Goal: Task Accomplishment & Management: Use online tool/utility

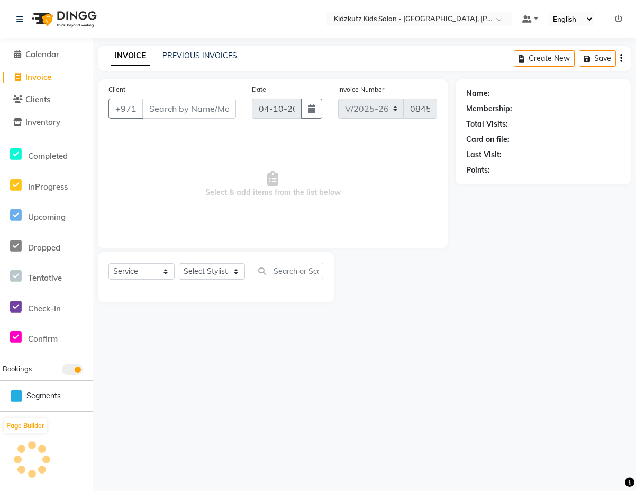
select select "8554"
select select "service"
click at [177, 104] on input "Client" at bounding box center [189, 108] width 94 height 20
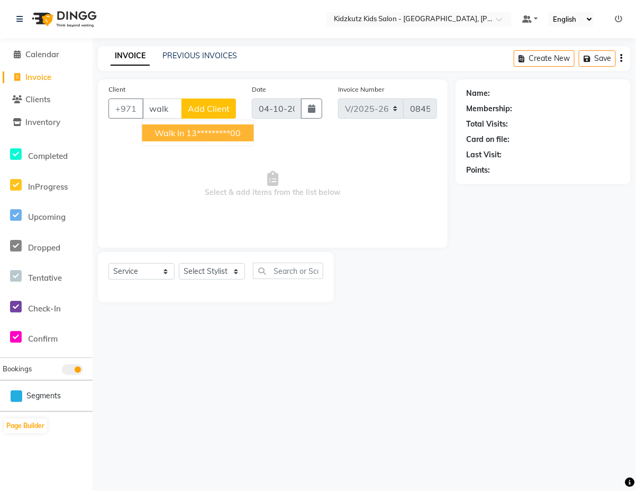
click at [177, 130] on span "Walk In" at bounding box center [170, 133] width 30 height 11
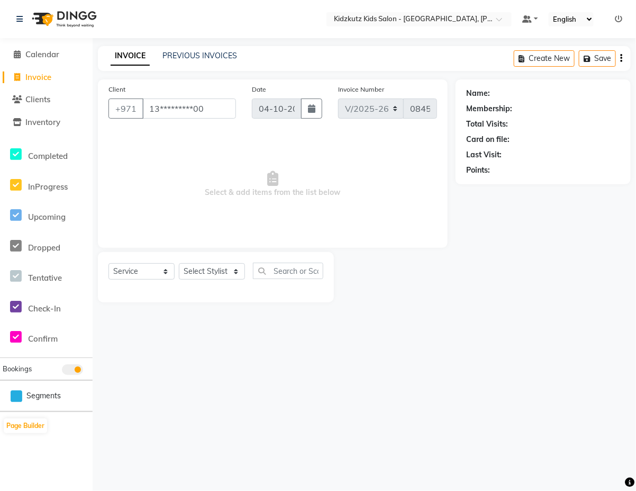
type input "13*********00"
click at [224, 271] on select "Select Stylist Aris Barber6 Chami Mr. Marwan Sales [PERSON_NAME] [PERSON_NAME]" at bounding box center [212, 271] width 66 height 16
select select "84878"
click at [179, 263] on select "Select Stylist Aris Barber6 Chami Mr. Marwan Sales [PERSON_NAME] [PERSON_NAME]" at bounding box center [212, 271] width 66 height 16
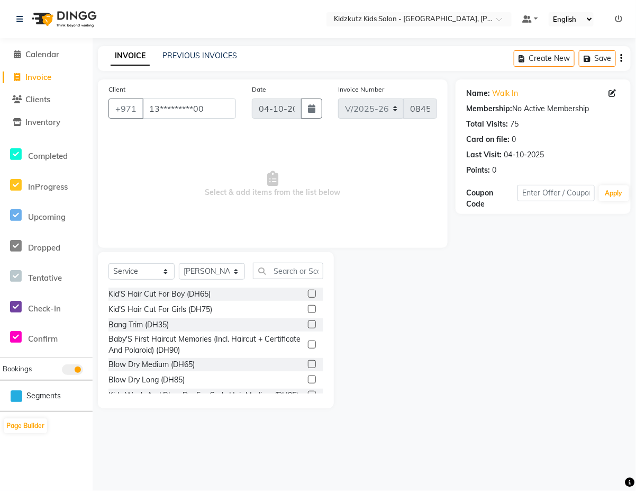
click at [308, 293] on label at bounding box center [312, 293] width 8 height 8
click at [308, 293] on input "checkbox" at bounding box center [311, 294] width 7 height 7
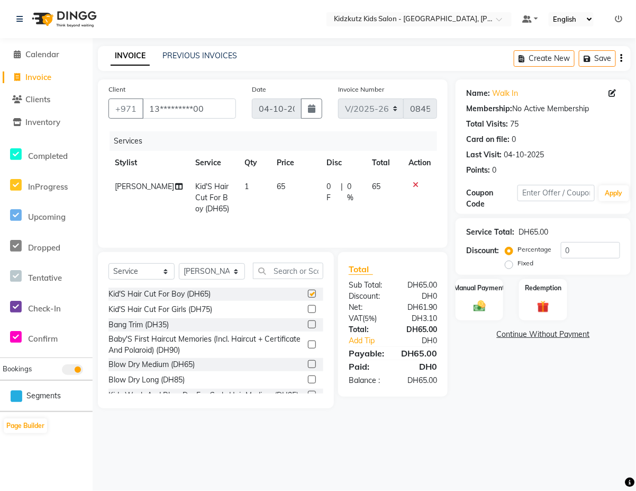
checkbox input "false"
click at [484, 295] on div "Manual Payment" at bounding box center [480, 299] width 50 height 43
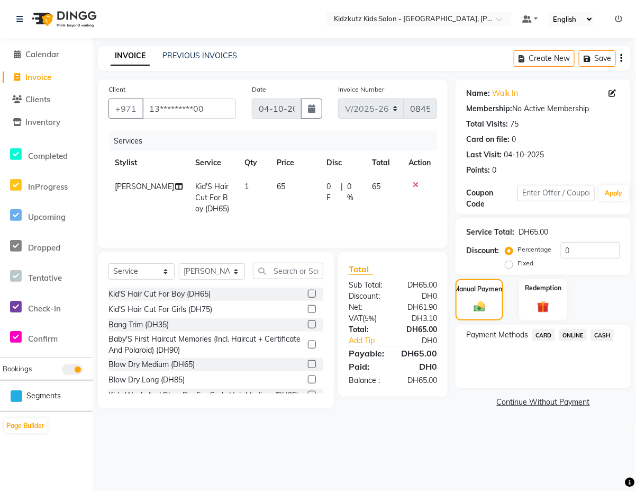
click at [538, 334] on span "CARD" at bounding box center [543, 335] width 23 height 12
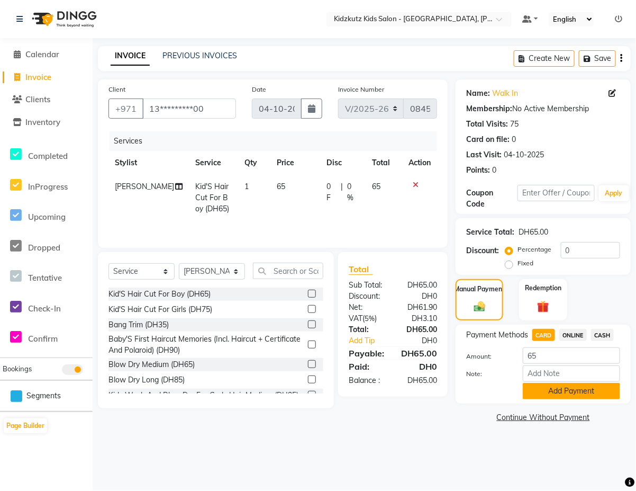
click at [546, 387] on button "Add Payment" at bounding box center [571, 391] width 97 height 16
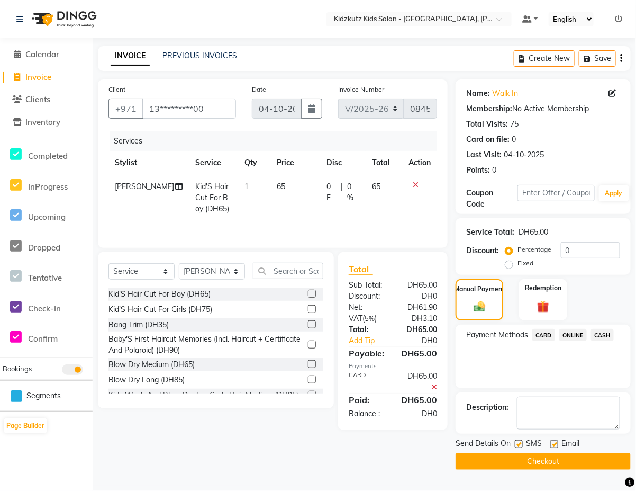
click at [528, 464] on button "Checkout" at bounding box center [543, 461] width 175 height 16
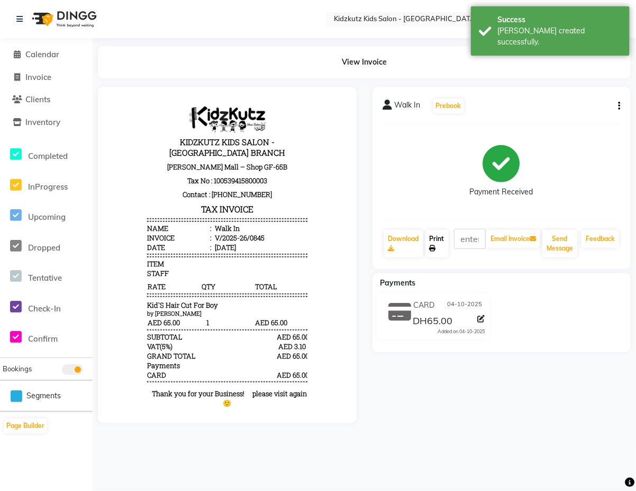
click at [439, 237] on link "Print" at bounding box center [436, 244] width 23 height 28
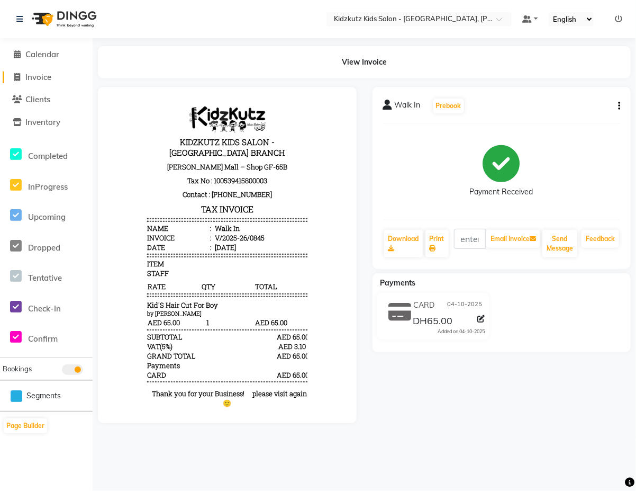
click at [17, 77] on icon at bounding box center [18, 77] width 6 height 8
select select "service"
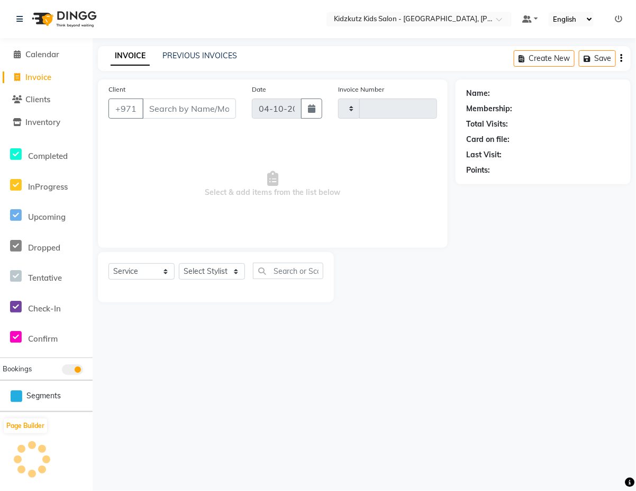
type input "0846"
select select "8554"
type input "2"
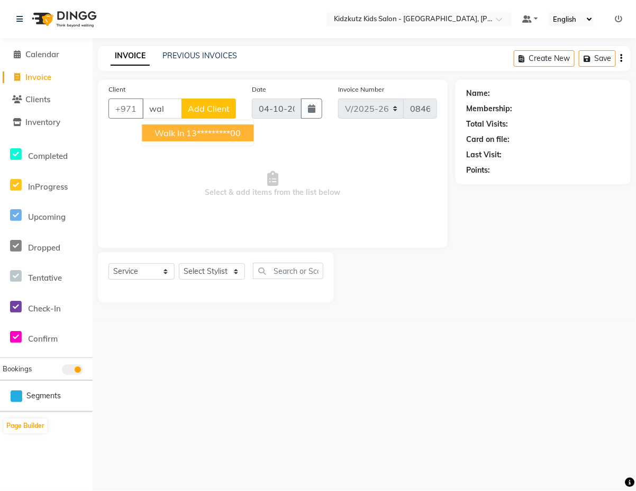
click at [220, 133] on ngb-highlight "13*********00" at bounding box center [214, 133] width 55 height 11
type input "13*********00"
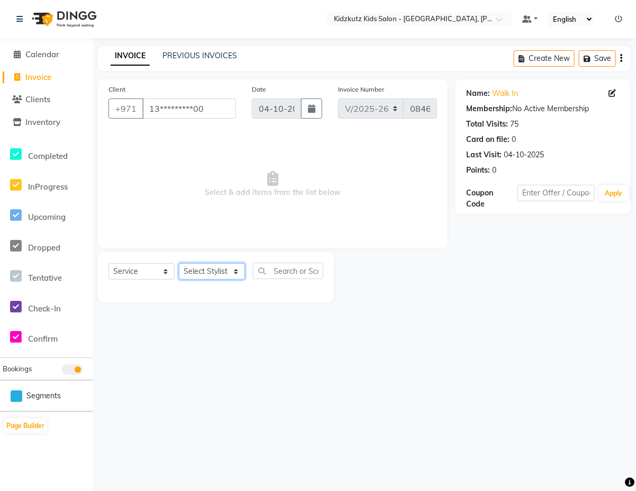
click at [240, 271] on select "Select Stylist Aris Barber6 Chami Mr. Marwan Sales [PERSON_NAME] [PERSON_NAME]" at bounding box center [212, 271] width 66 height 16
select select "85716"
click at [179, 263] on select "Select Stylist Aris Barber6 Chami Mr. Marwan Sales [PERSON_NAME] [PERSON_NAME]" at bounding box center [212, 271] width 66 height 16
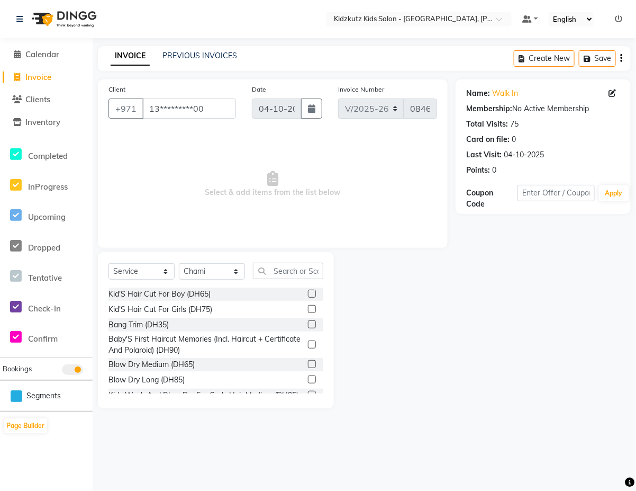
click at [308, 293] on label at bounding box center [312, 293] width 8 height 8
click at [308, 293] on input "checkbox" at bounding box center [311, 294] width 7 height 7
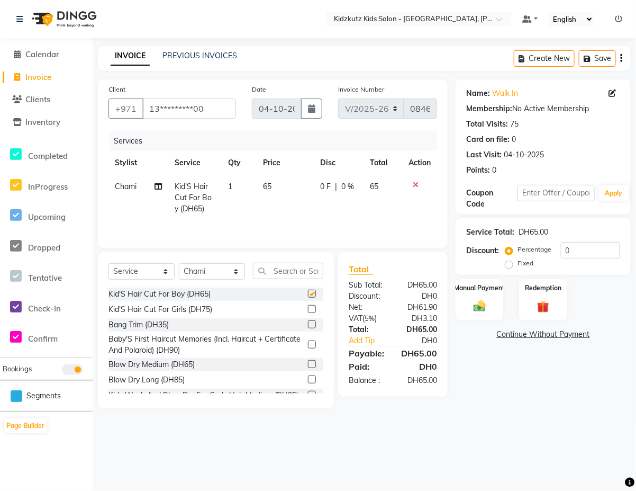
checkbox input "false"
click at [482, 305] on img at bounding box center [479, 305] width 21 height 15
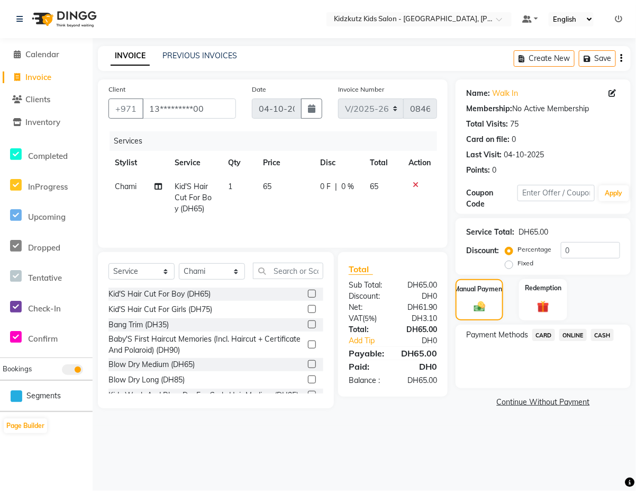
click at [546, 334] on span "CARD" at bounding box center [543, 335] width 23 height 12
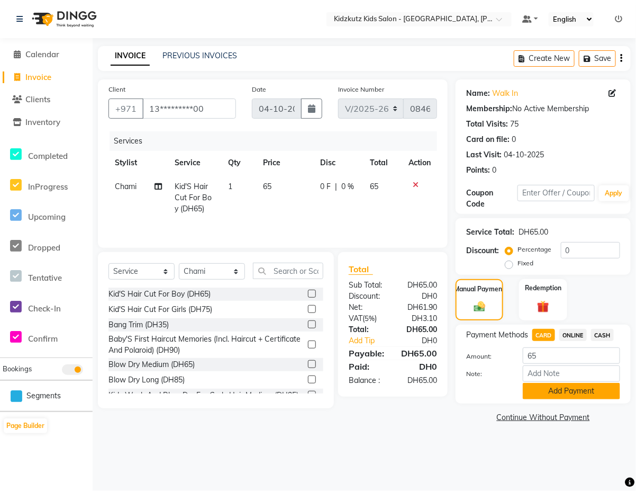
click at [567, 389] on button "Add Payment" at bounding box center [571, 391] width 97 height 16
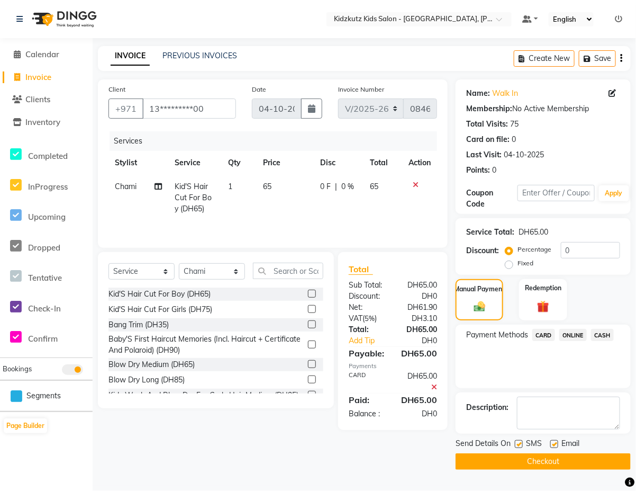
click at [541, 458] on button "Checkout" at bounding box center [543, 461] width 175 height 16
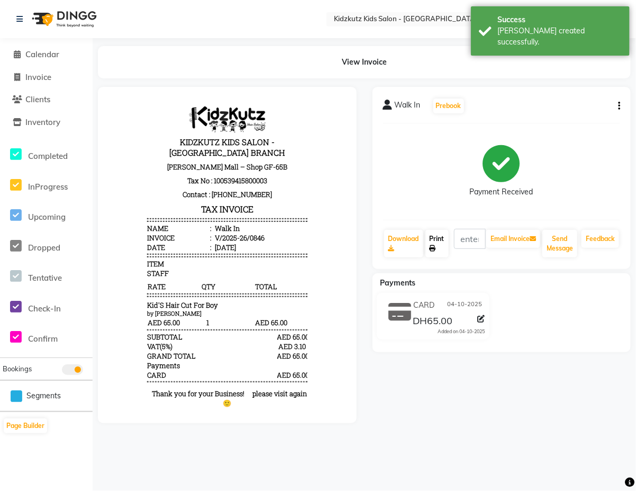
click at [437, 244] on link "Print" at bounding box center [436, 244] width 23 height 28
